Goal: Transaction & Acquisition: Purchase product/service

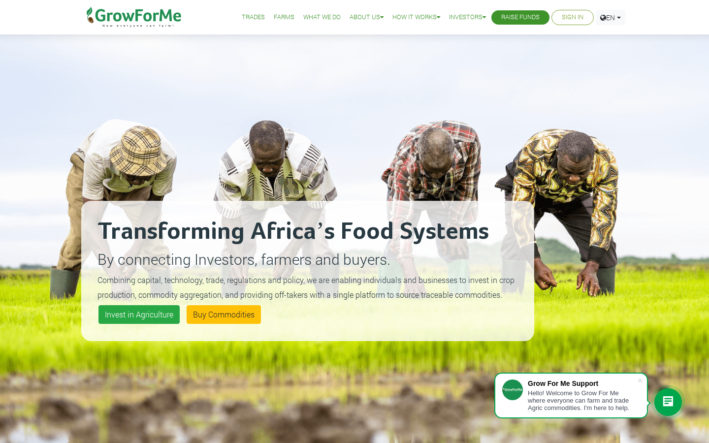
click at [278, 18] on link "Farms" at bounding box center [284, 17] width 21 height 10
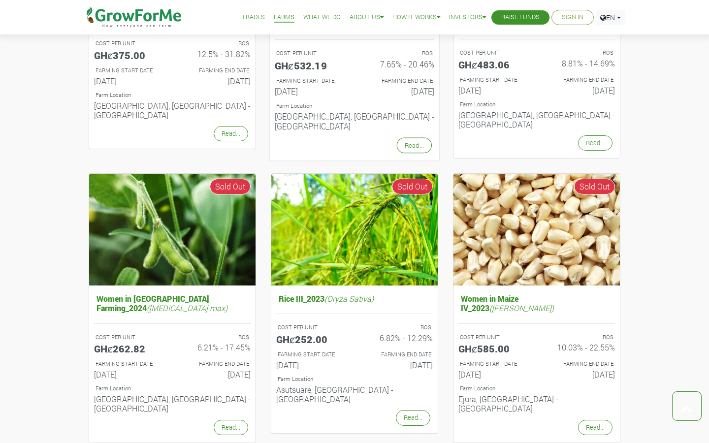
scroll to position [879, 0]
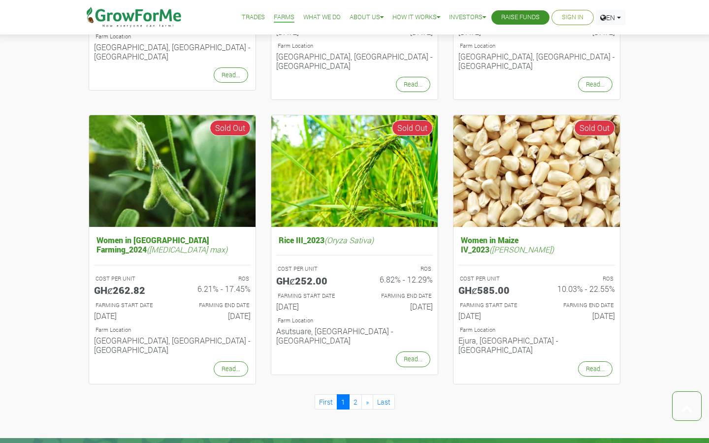
click at [245, 18] on link "Trades" at bounding box center [253, 17] width 23 height 10
